Goal: Task Accomplishment & Management: Use online tool/utility

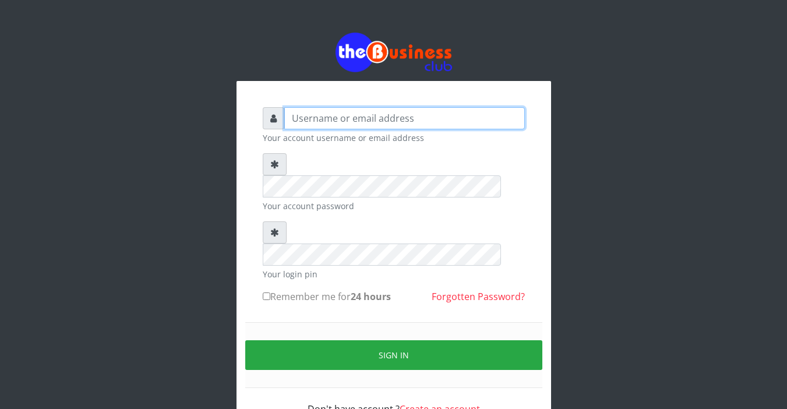
type input "Sarahadesode"
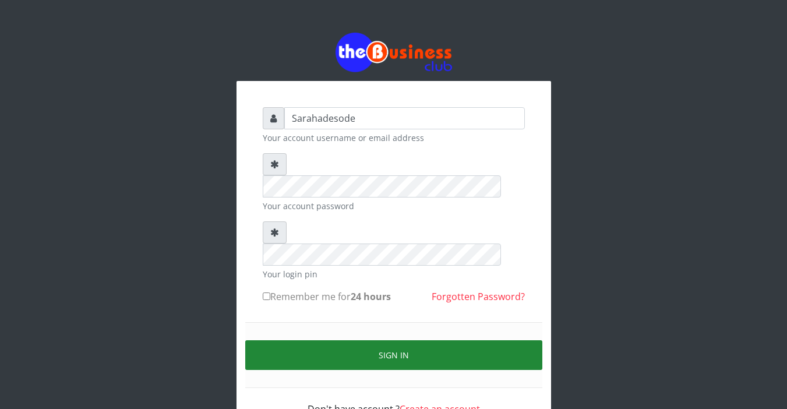
click at [378, 340] on button "Sign in" at bounding box center [393, 355] width 297 height 30
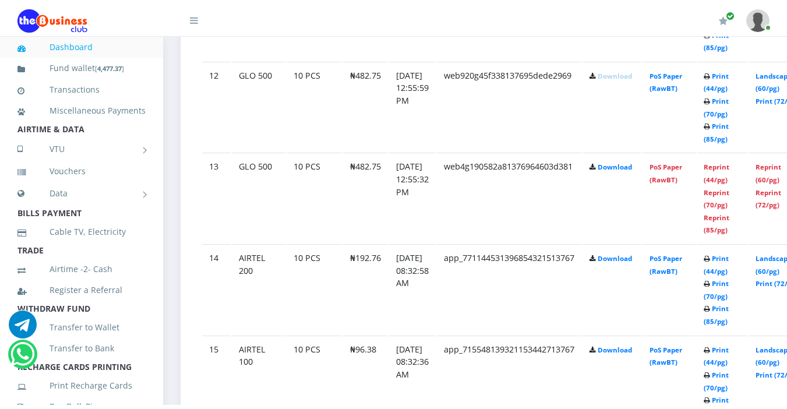
scroll to position [1701, 0]
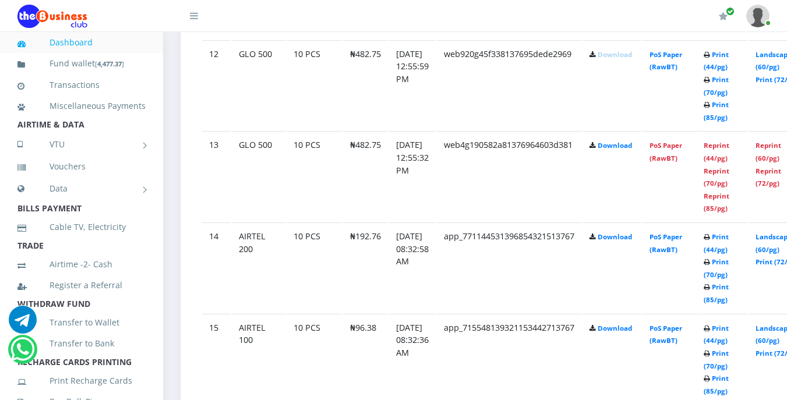
click at [192, 16] on icon at bounding box center [194, 15] width 8 height 9
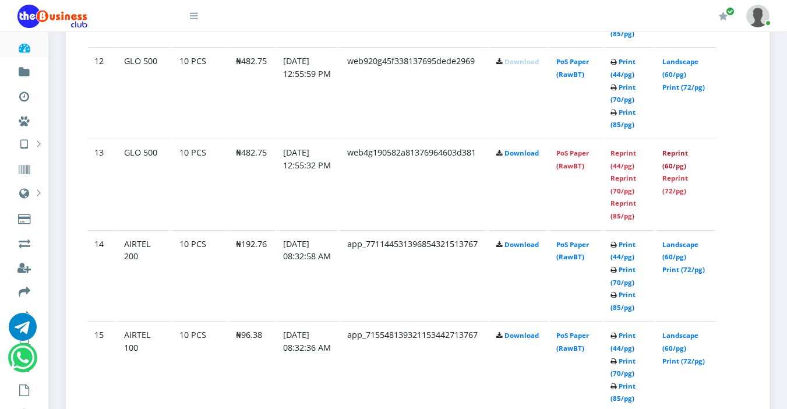
click at [677, 153] on link "Reprint (60/pg)" at bounding box center [676, 160] width 26 height 22
click at [624, 170] on link "Reprint (44/pg)" at bounding box center [624, 160] width 26 height 22
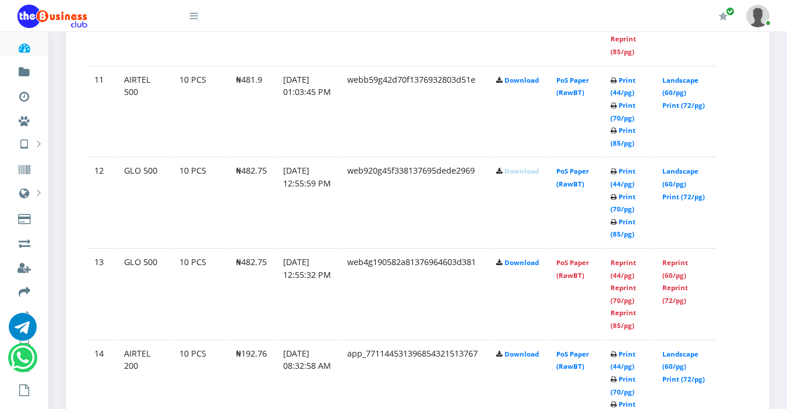
scroll to position [1584, 0]
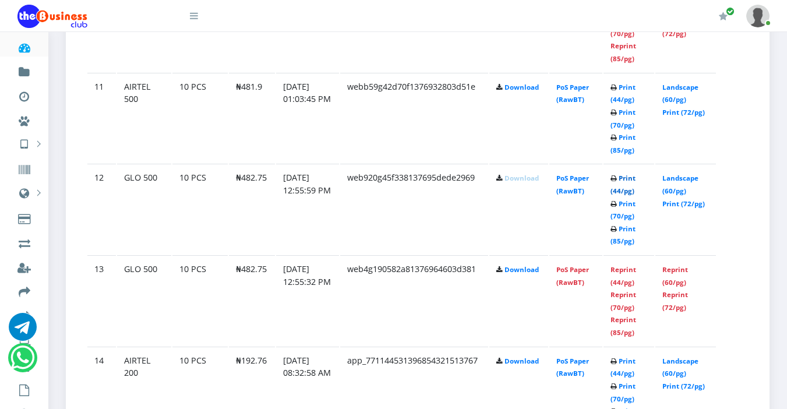
click at [617, 181] on link "Print (44/pg)" at bounding box center [623, 185] width 25 height 22
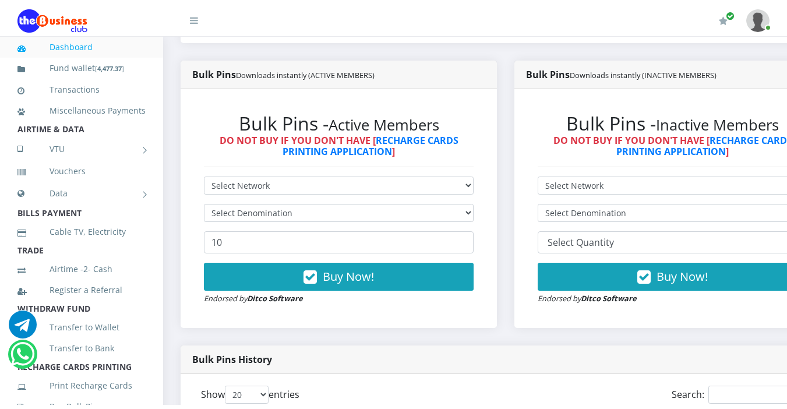
scroll to position [291, 0]
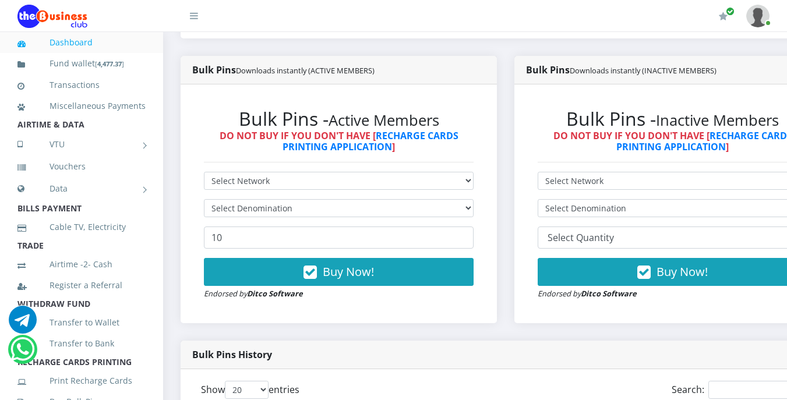
click at [194, 17] on icon at bounding box center [194, 15] width 8 height 9
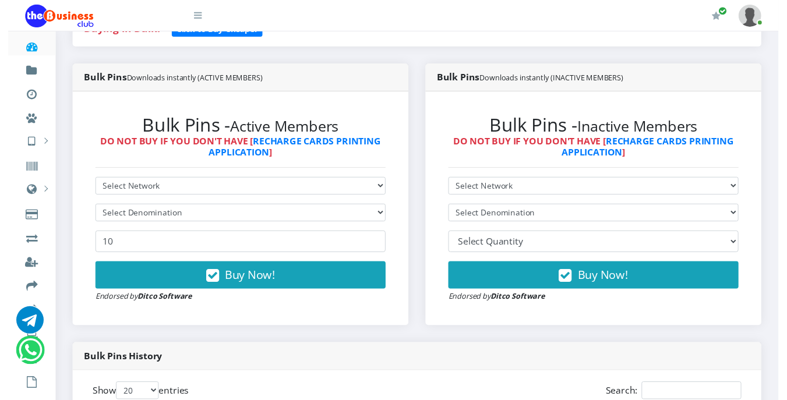
scroll to position [0, 0]
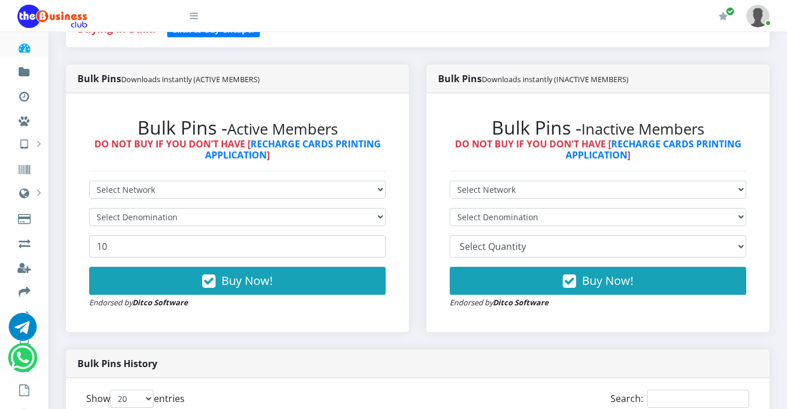
click at [197, 19] on icon at bounding box center [194, 15] width 8 height 9
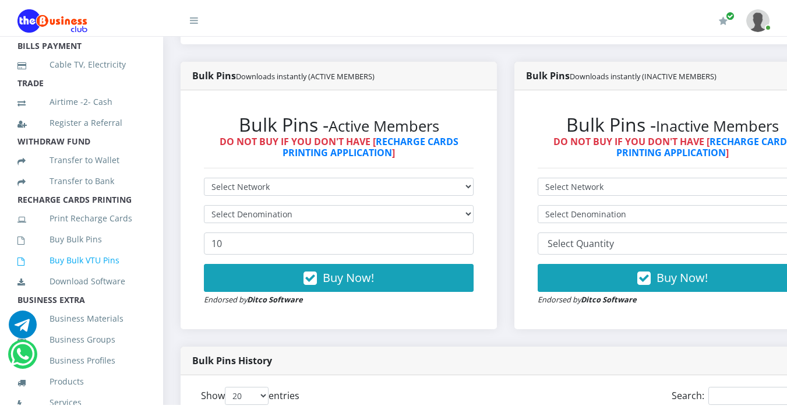
scroll to position [175, 0]
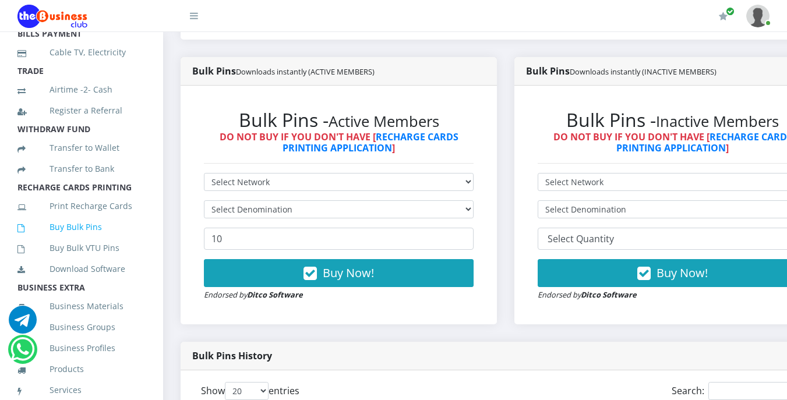
click at [73, 241] on link "Buy Bulk Pins" at bounding box center [81, 227] width 128 height 27
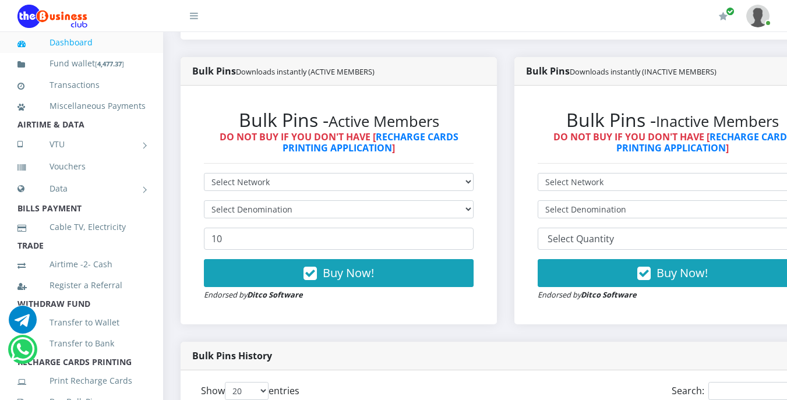
click at [193, 20] on icon at bounding box center [194, 15] width 8 height 9
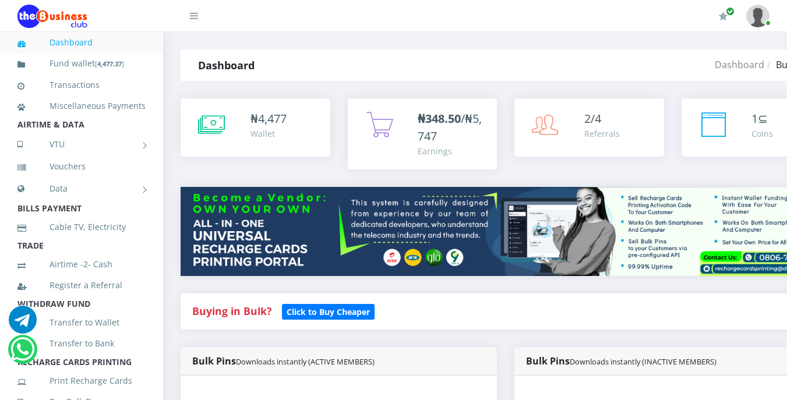
click at [195, 17] on icon at bounding box center [194, 15] width 8 height 9
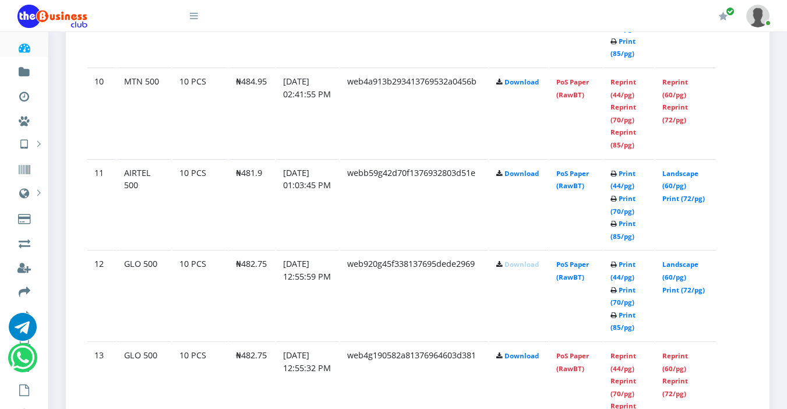
scroll to position [1515, 0]
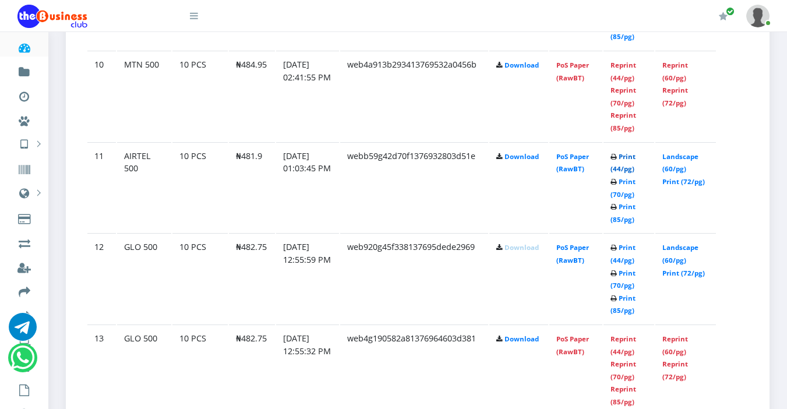
click at [626, 158] on link "Print (44/pg)" at bounding box center [623, 163] width 25 height 22
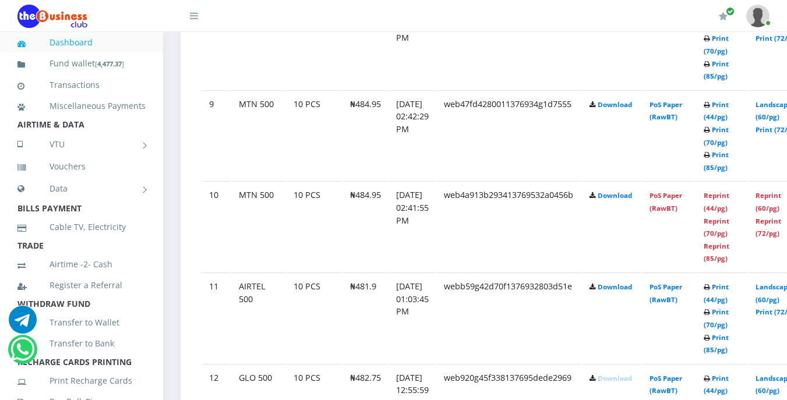
scroll to position [1360, 0]
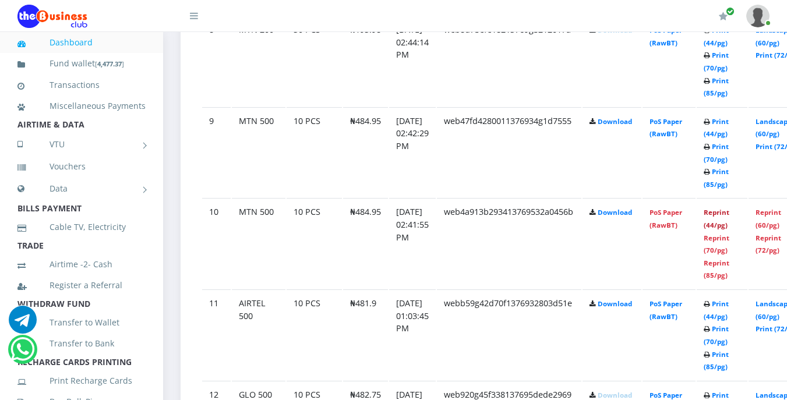
click at [730, 217] on link "Reprint (44/pg)" at bounding box center [717, 219] width 26 height 22
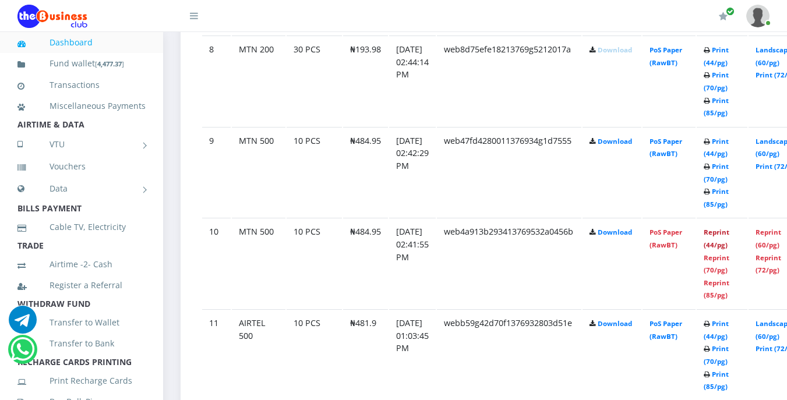
scroll to position [1302, 0]
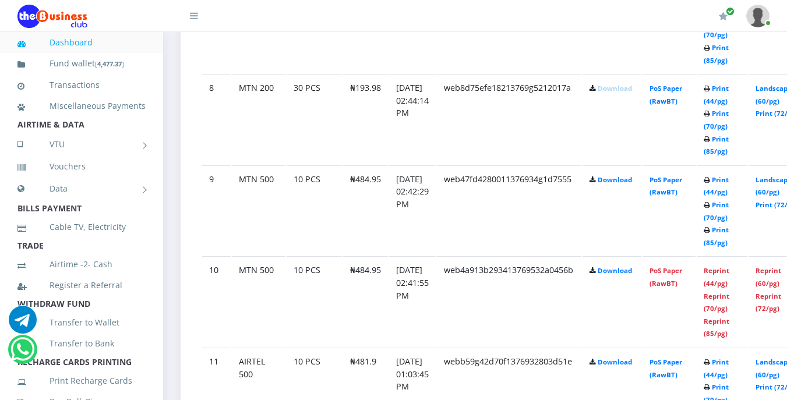
click at [729, 180] on link "Print (44/pg)" at bounding box center [716, 186] width 25 height 22
click at [729, 195] on link "Print (44/pg)" at bounding box center [716, 186] width 25 height 22
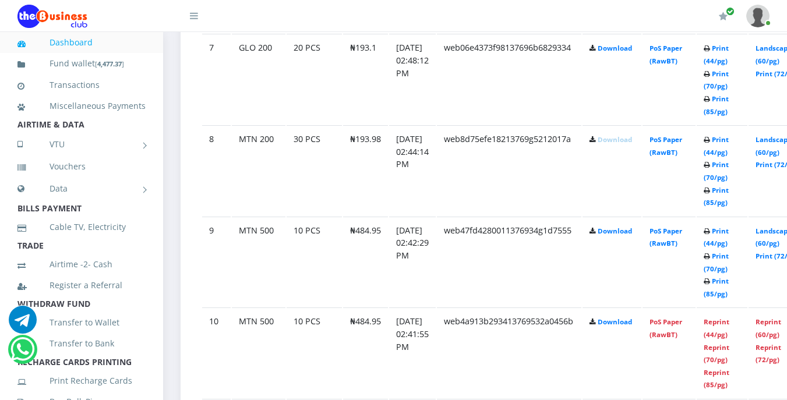
scroll to position [1244, 0]
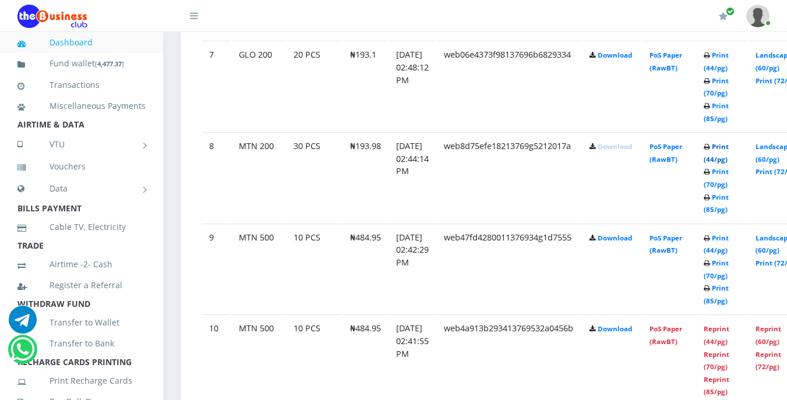
click at [729, 150] on link "Print (44/pg)" at bounding box center [716, 153] width 25 height 22
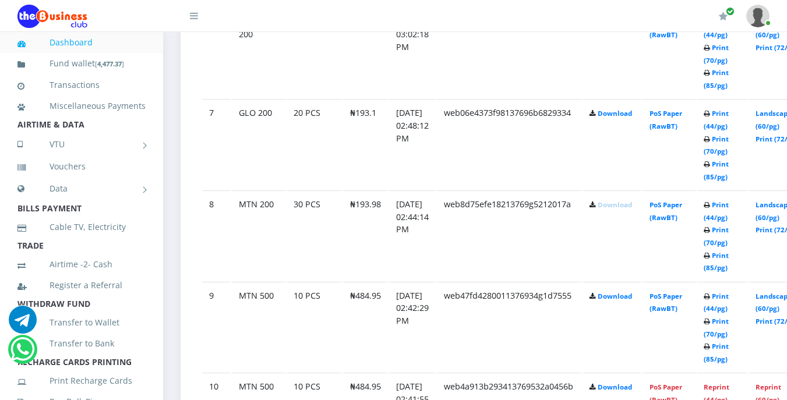
scroll to position [1127, 0]
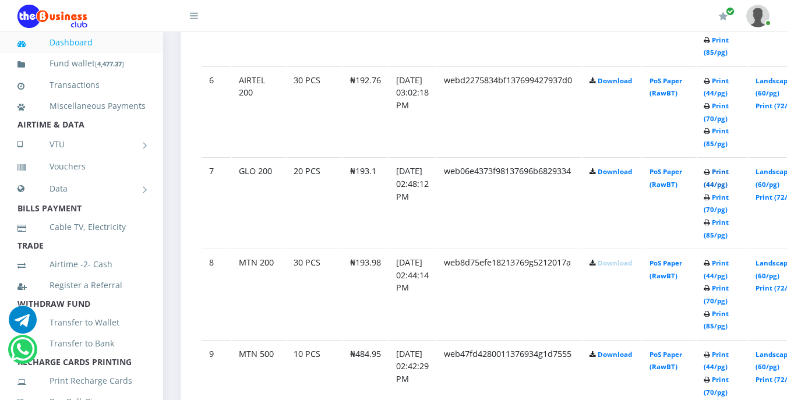
click at [729, 175] on link "Print (44/pg)" at bounding box center [716, 178] width 25 height 22
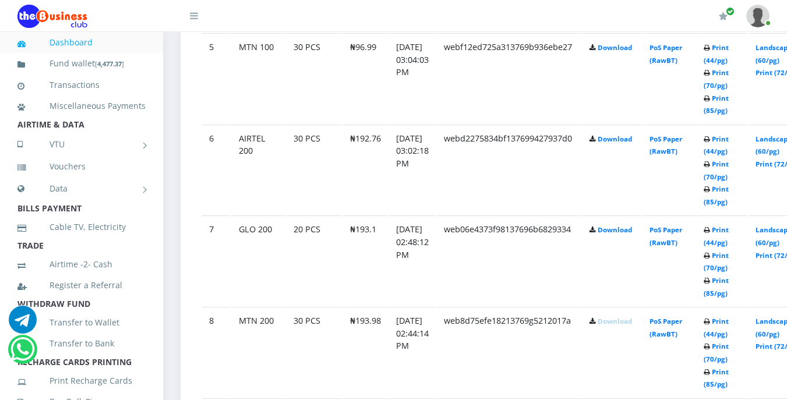
scroll to position [1010, 0]
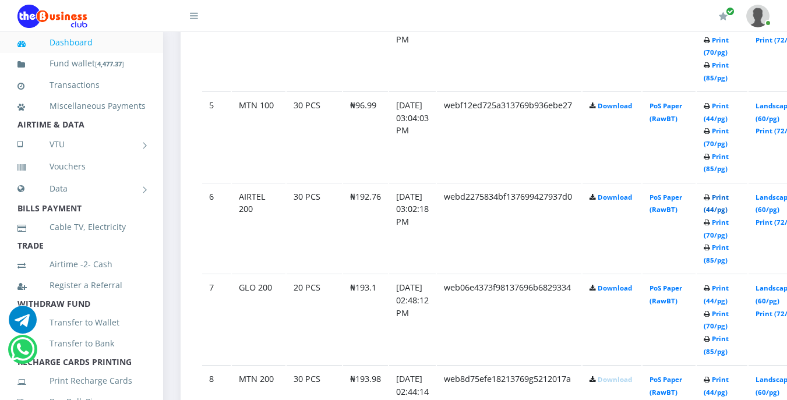
click at [729, 202] on link "Print (44/pg)" at bounding box center [716, 204] width 25 height 22
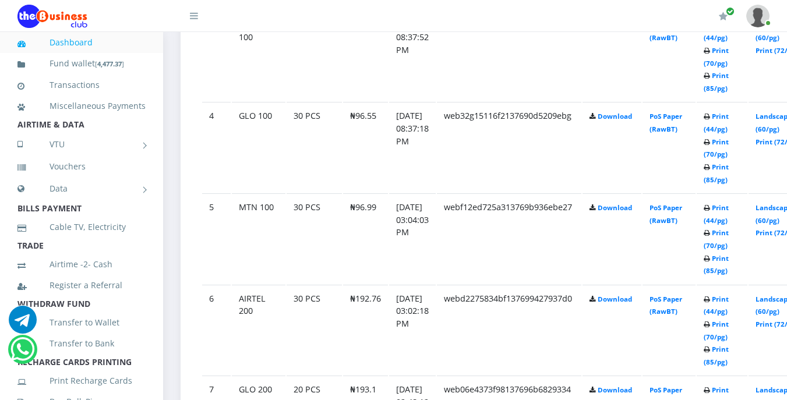
scroll to position [894, 0]
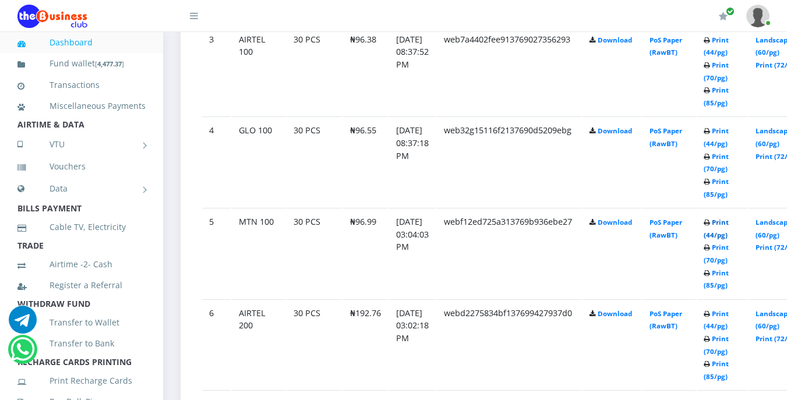
click at [729, 225] on link "Print (44/pg)" at bounding box center [716, 229] width 25 height 22
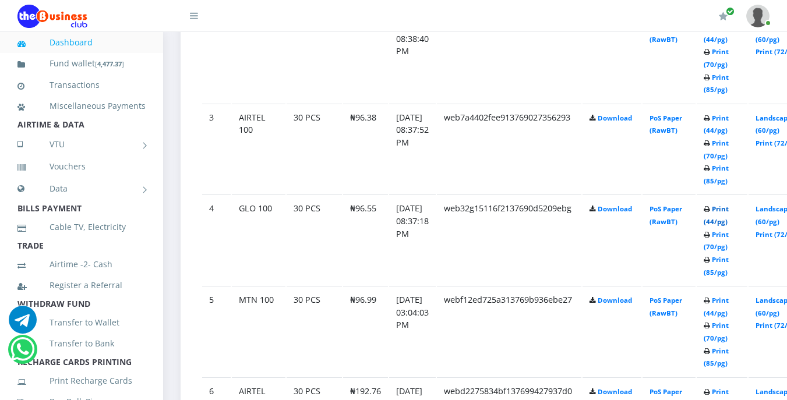
click at [729, 214] on link "Print (44/pg)" at bounding box center [716, 216] width 25 height 22
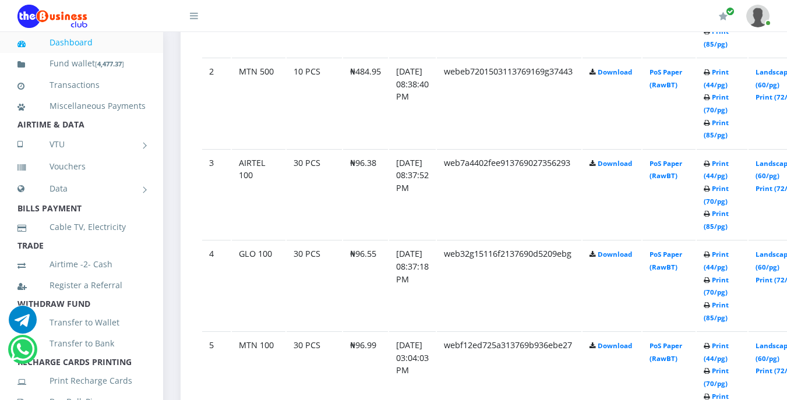
scroll to position [758, 0]
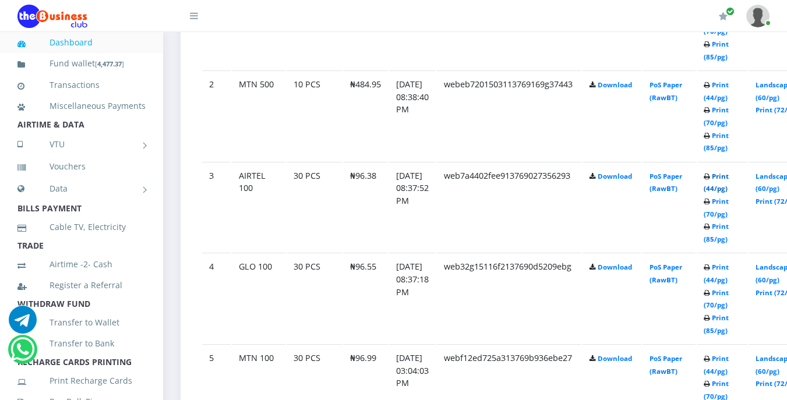
click at [729, 179] on link "Print (44/pg)" at bounding box center [716, 183] width 25 height 22
click at [729, 181] on link "Print (44/pg)" at bounding box center [716, 183] width 25 height 22
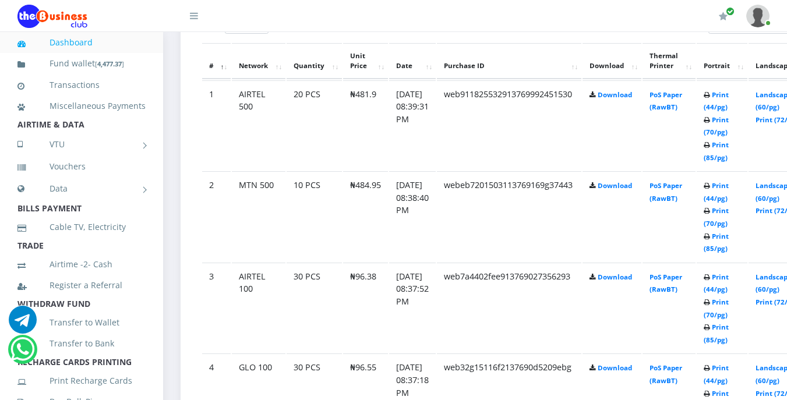
scroll to position [641, 0]
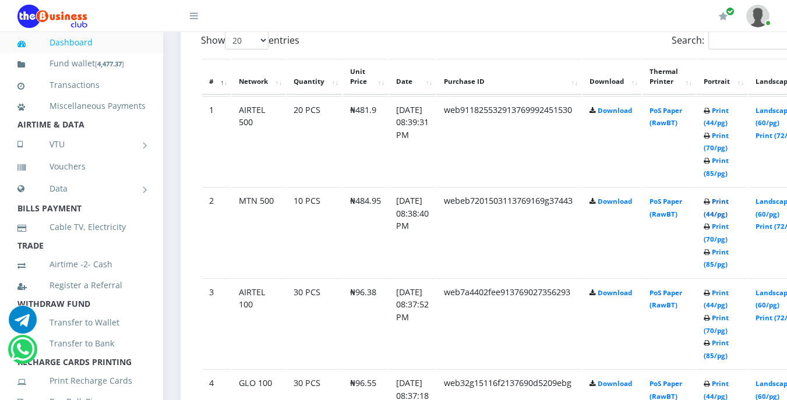
click at [729, 205] on link "Print (44/pg)" at bounding box center [716, 208] width 25 height 22
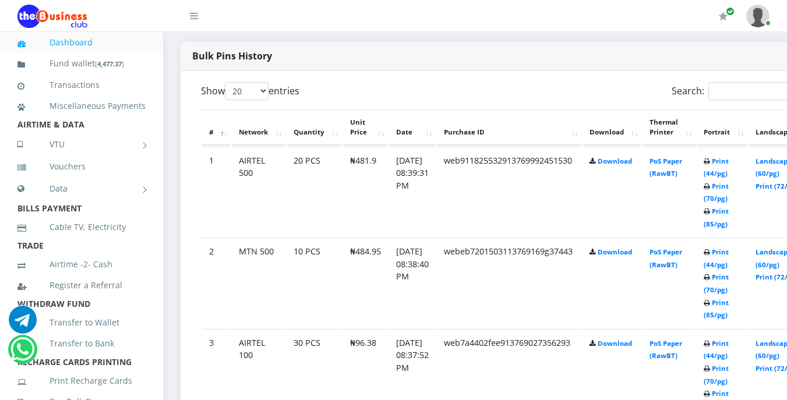
scroll to position [583, 0]
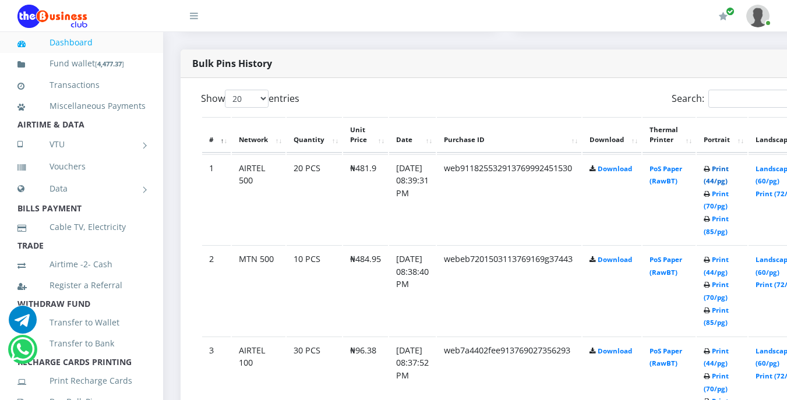
click at [729, 171] on link "Print (44/pg)" at bounding box center [716, 175] width 25 height 22
